Goal: Task Accomplishment & Management: Complete application form

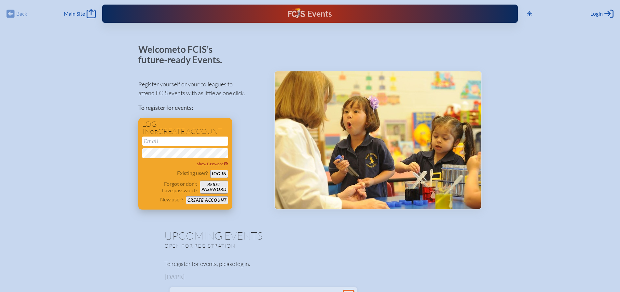
click at [202, 201] on button "Create account" at bounding box center [207, 200] width 42 height 8
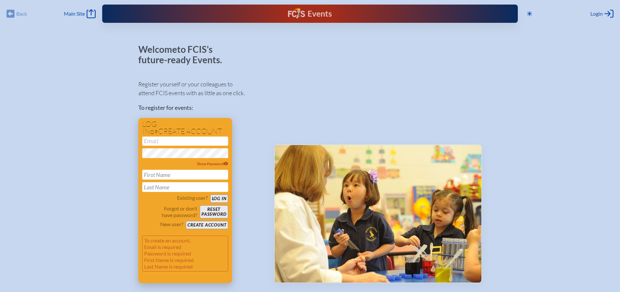
click at [168, 139] on input "email" at bounding box center [185, 140] width 86 height 9
type input "[EMAIL_ADDRESS][DOMAIN_NAME]"
type input "Renee"
type input "Smith"
click at [216, 225] on button "Create account" at bounding box center [207, 225] width 42 height 8
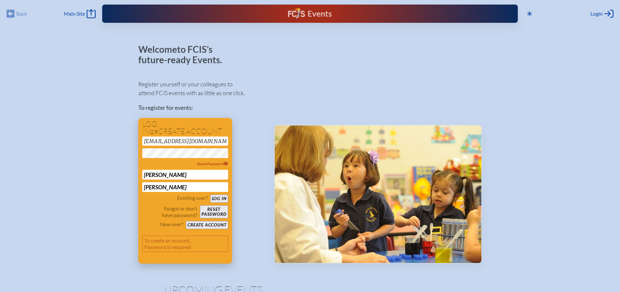
click at [210, 194] on button "Log in" at bounding box center [219, 198] width 18 height 8
click at [210, 211] on button "Reset password" at bounding box center [214, 211] width 28 height 13
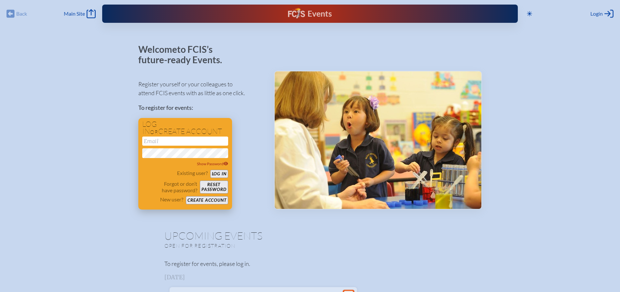
click at [212, 187] on button "Reset password" at bounding box center [214, 186] width 28 height 13
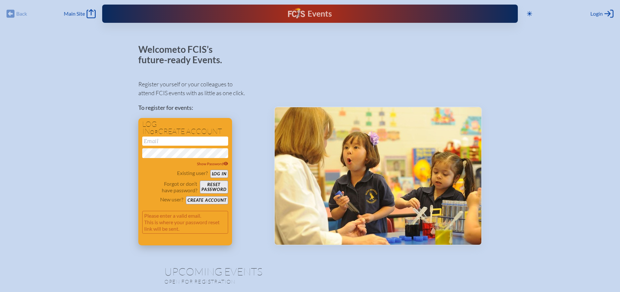
click at [153, 142] on input "email" at bounding box center [185, 140] width 86 height 9
type input "[EMAIL_ADDRESS][DOMAIN_NAME]"
click at [217, 189] on button "Reset password" at bounding box center [214, 186] width 28 height 13
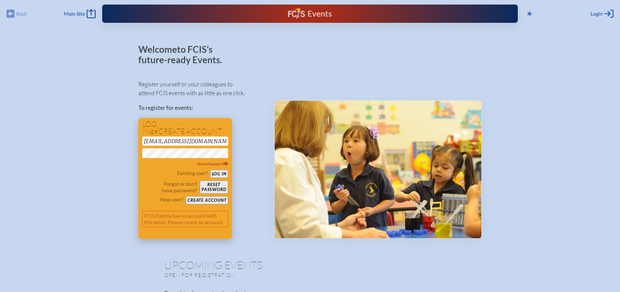
click at [208, 199] on button "Create account" at bounding box center [207, 200] width 42 height 8
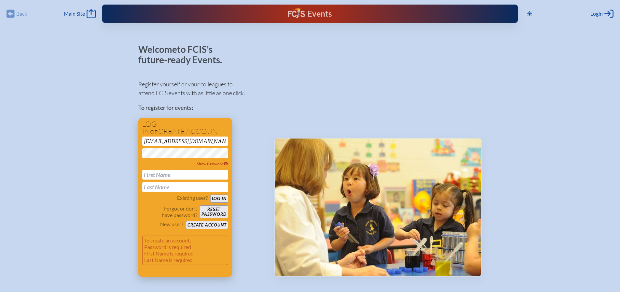
click at [173, 175] on input "text" at bounding box center [185, 175] width 86 height 10
type input "[PERSON_NAME]"
click at [210, 223] on button "Create account" at bounding box center [207, 225] width 42 height 8
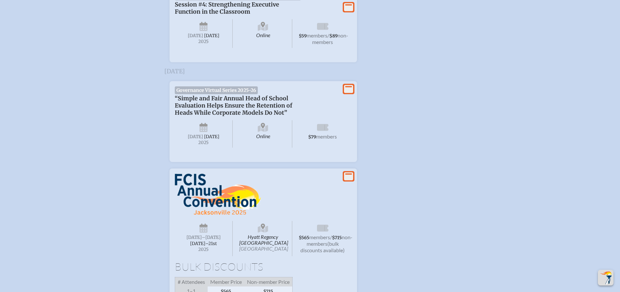
scroll to position [898, 0]
